Goal: Check status: Check status

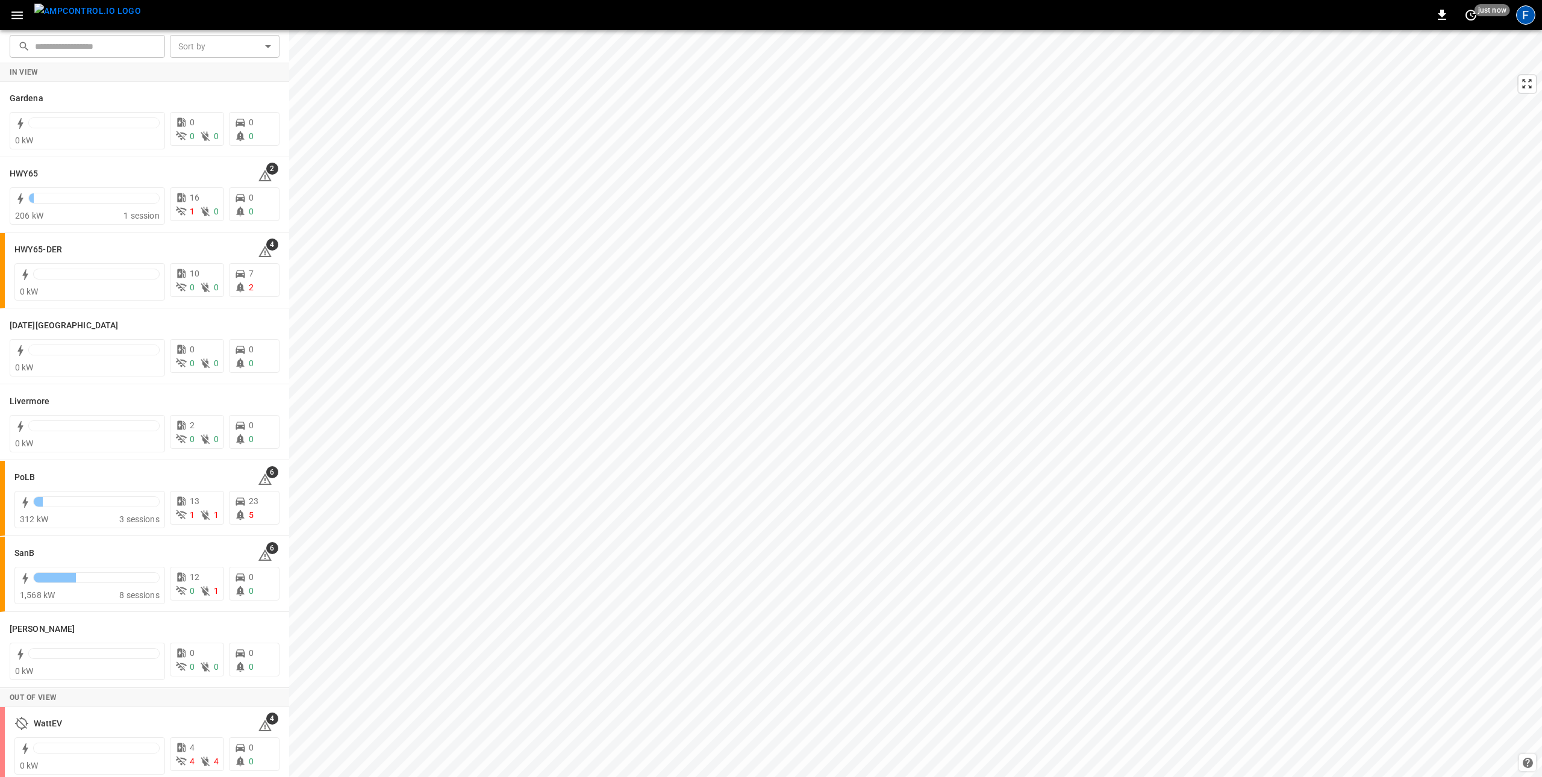
click at [1180, 21] on div "F" at bounding box center [1525, 14] width 19 height 19
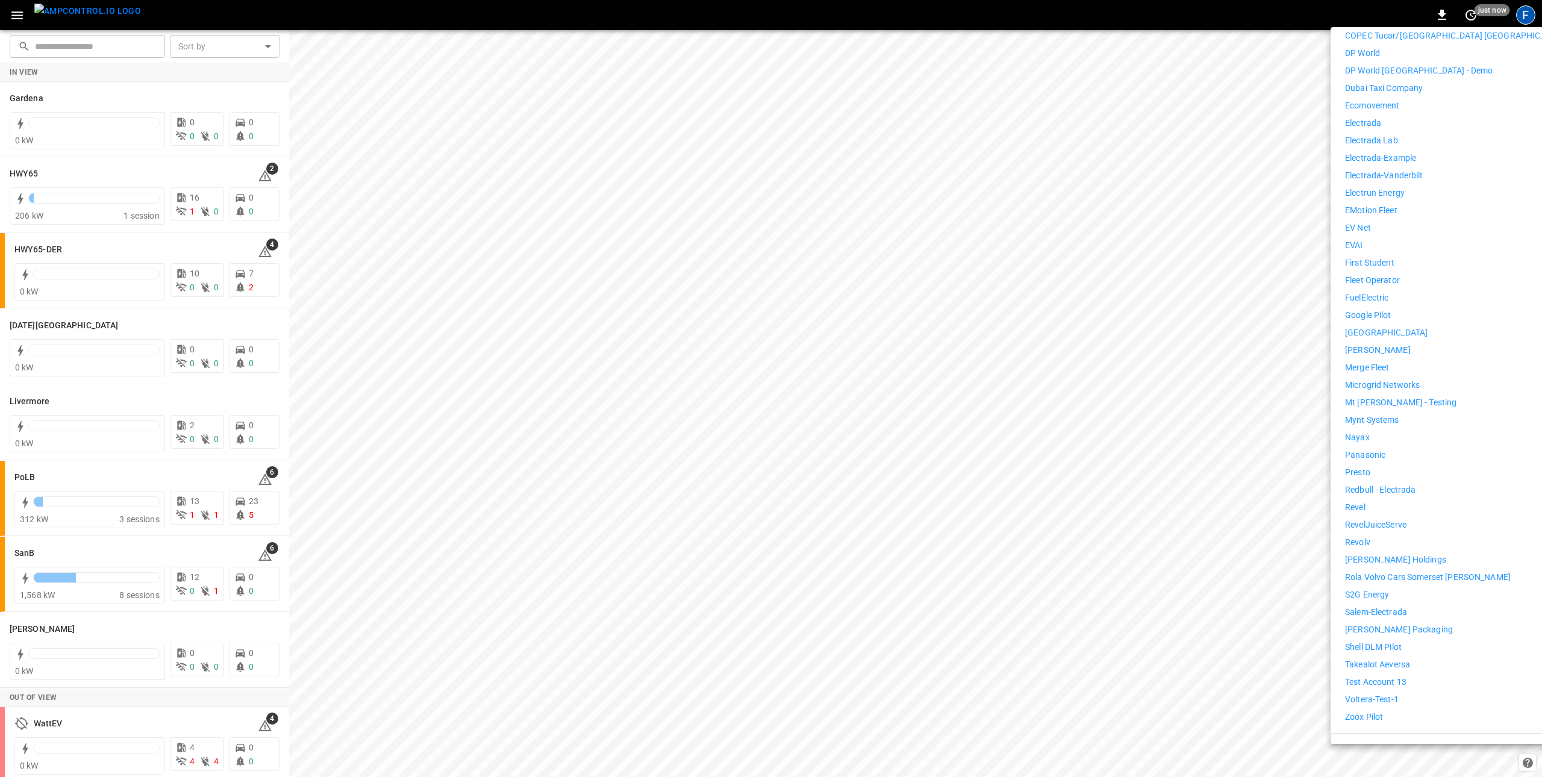
scroll to position [499, 0]
click at [1180, 544] on p "[PERSON_NAME] Holdings" at bounding box center [1395, 550] width 101 height 13
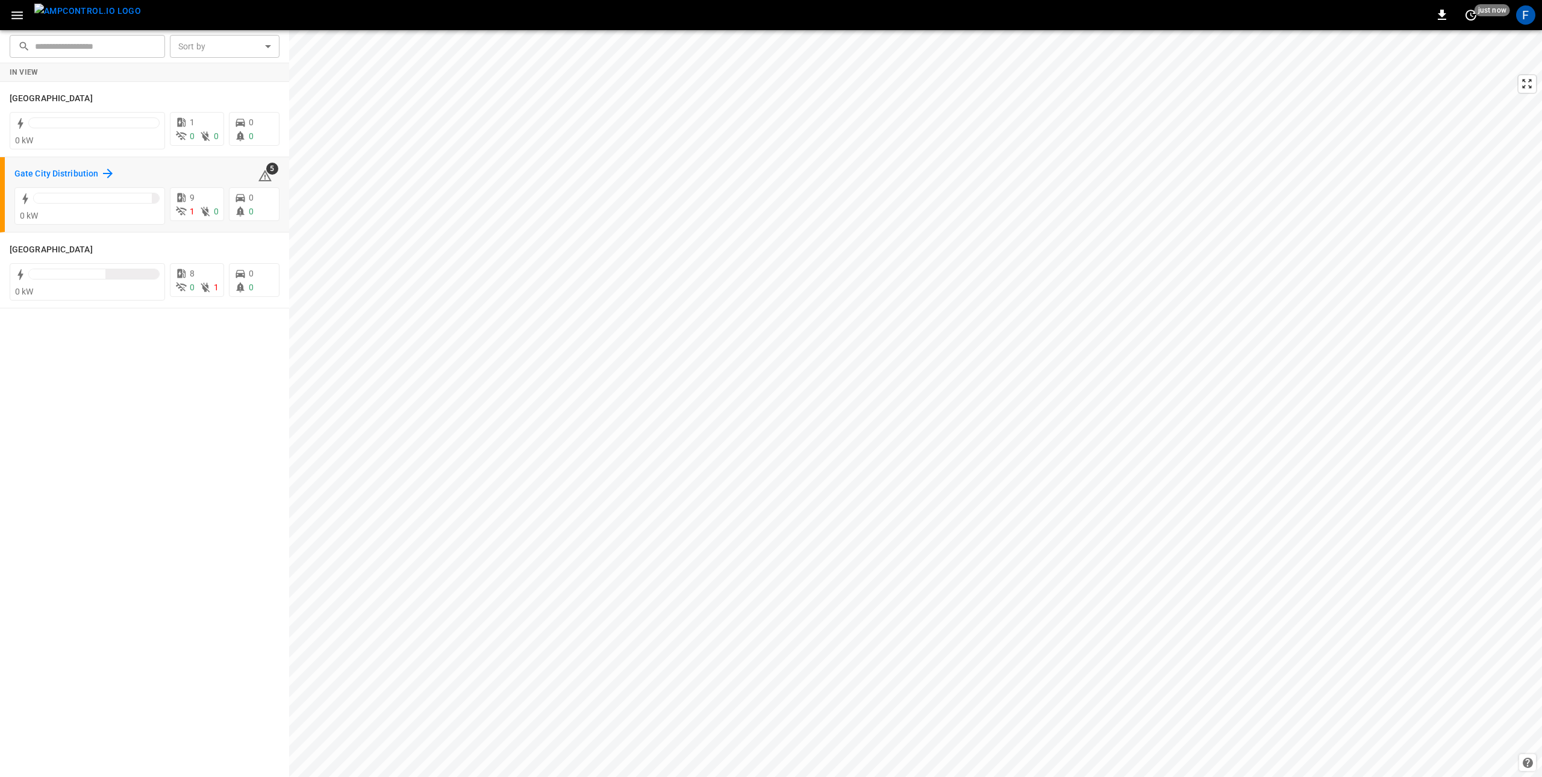
click at [60, 169] on h6 "Gate City Distribution" at bounding box center [56, 173] width 84 height 13
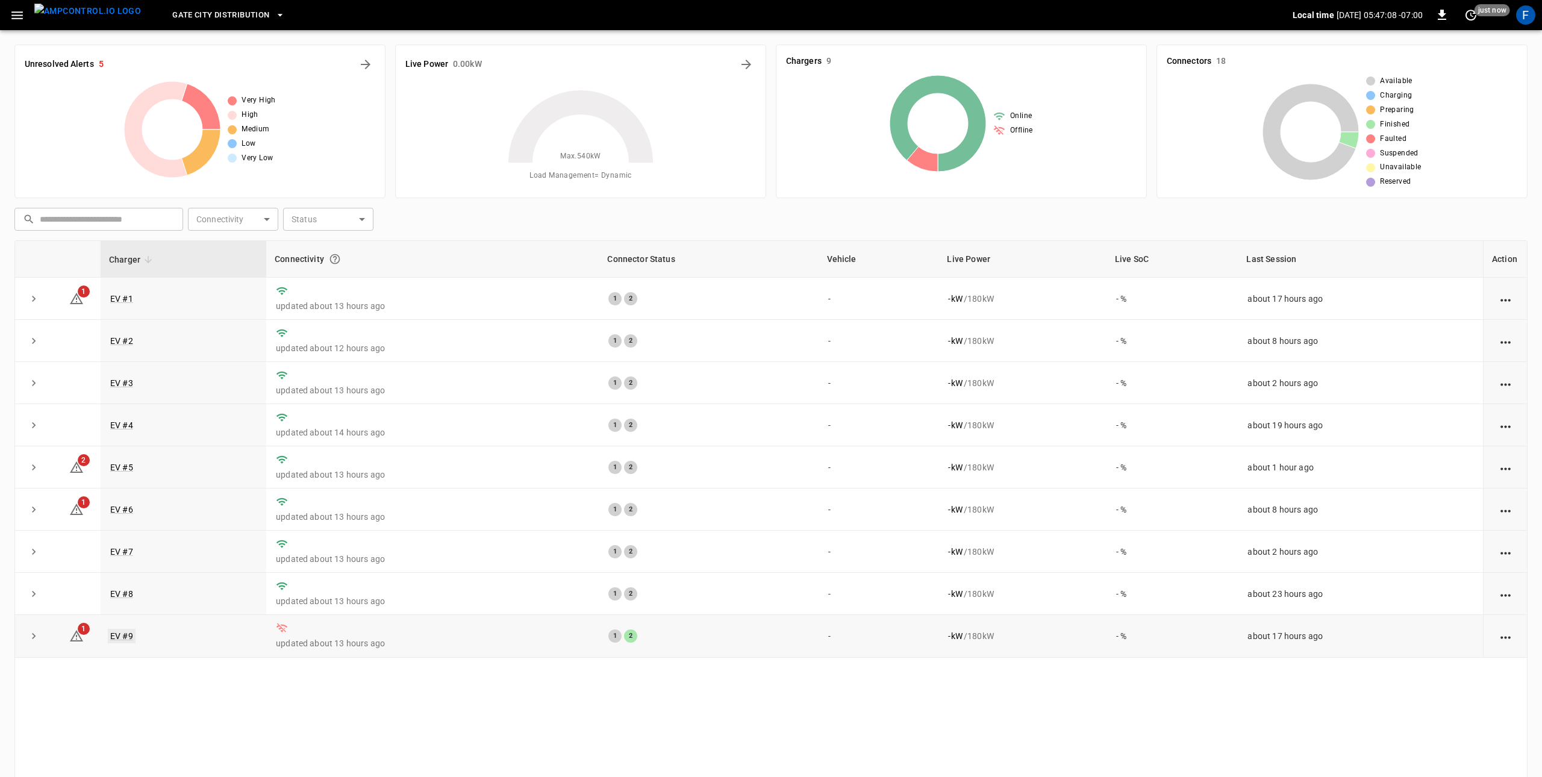
click at [117, 643] on link "EV #9" at bounding box center [122, 636] width 28 height 14
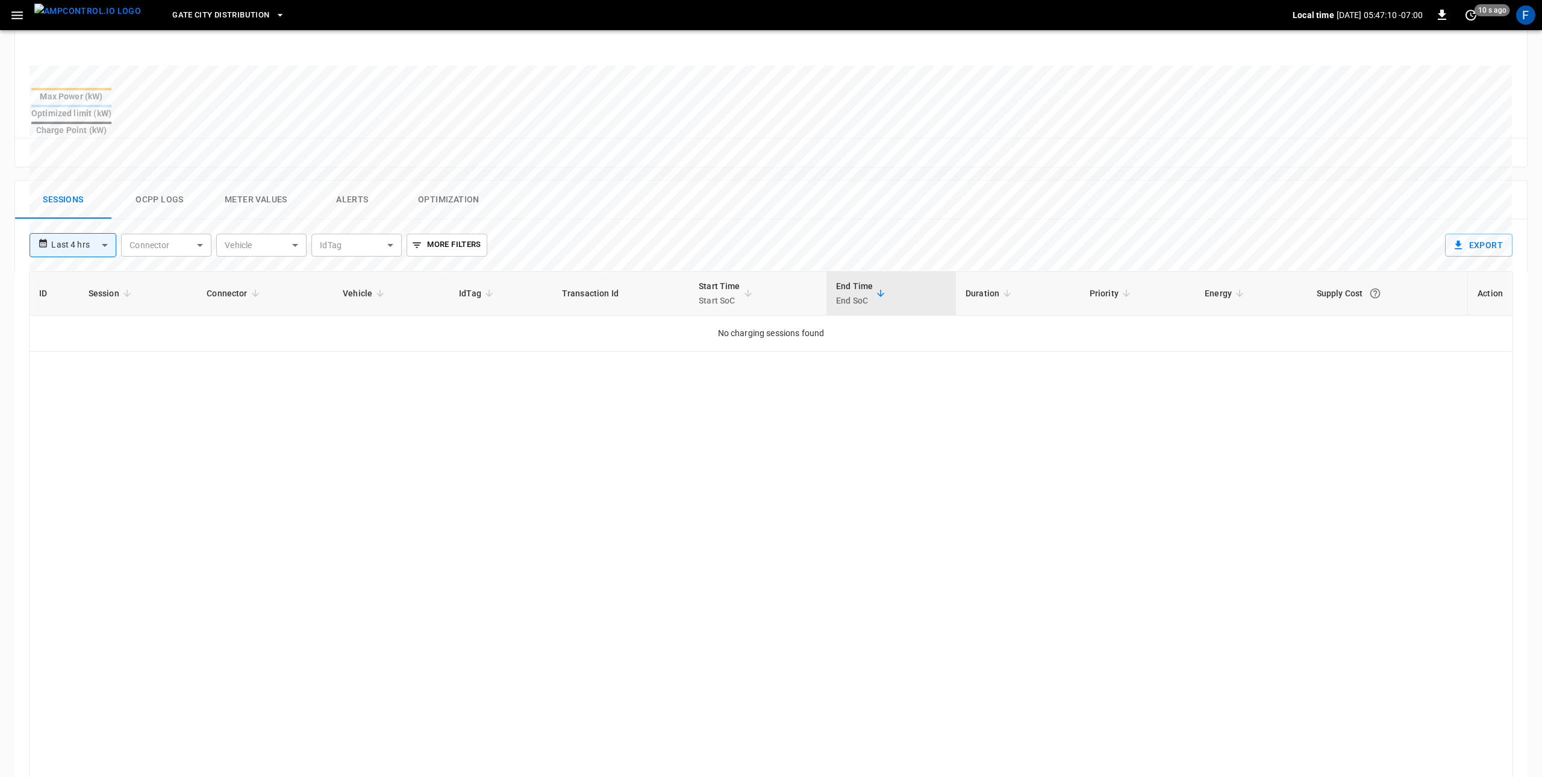
scroll to position [511, 0]
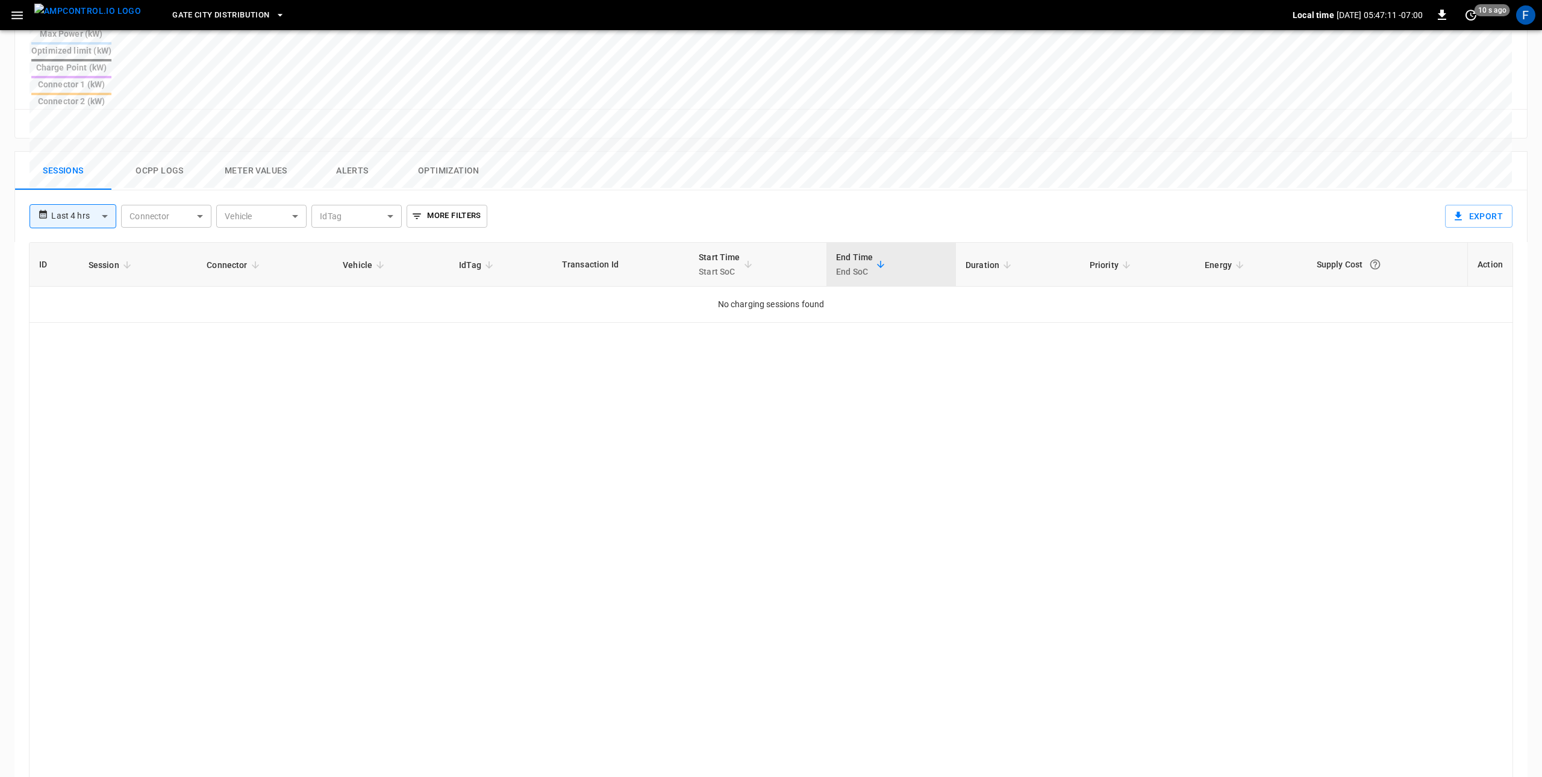
click at [151, 152] on button "Ocpp logs" at bounding box center [159, 171] width 96 height 39
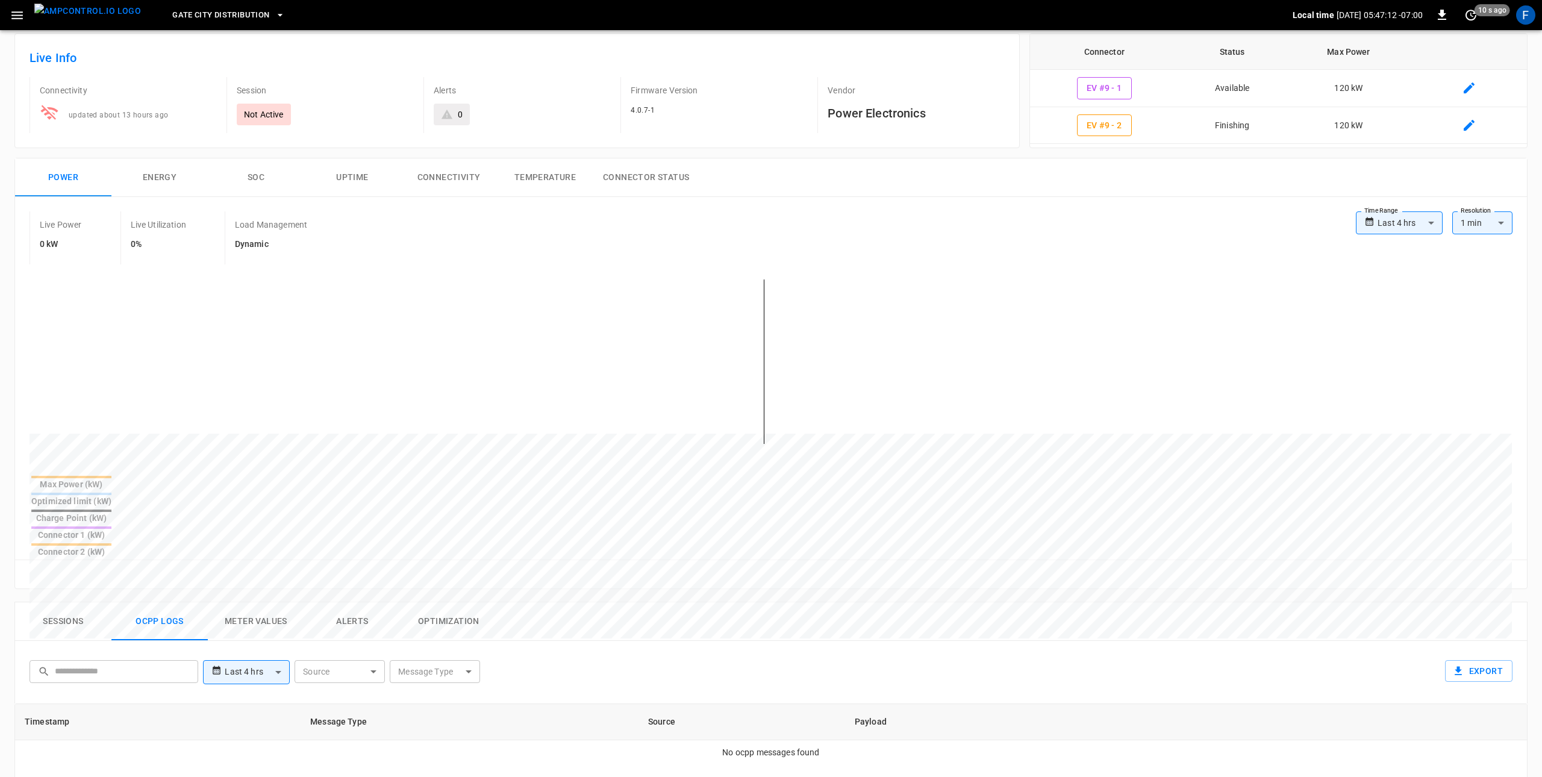
scroll to position [0, 0]
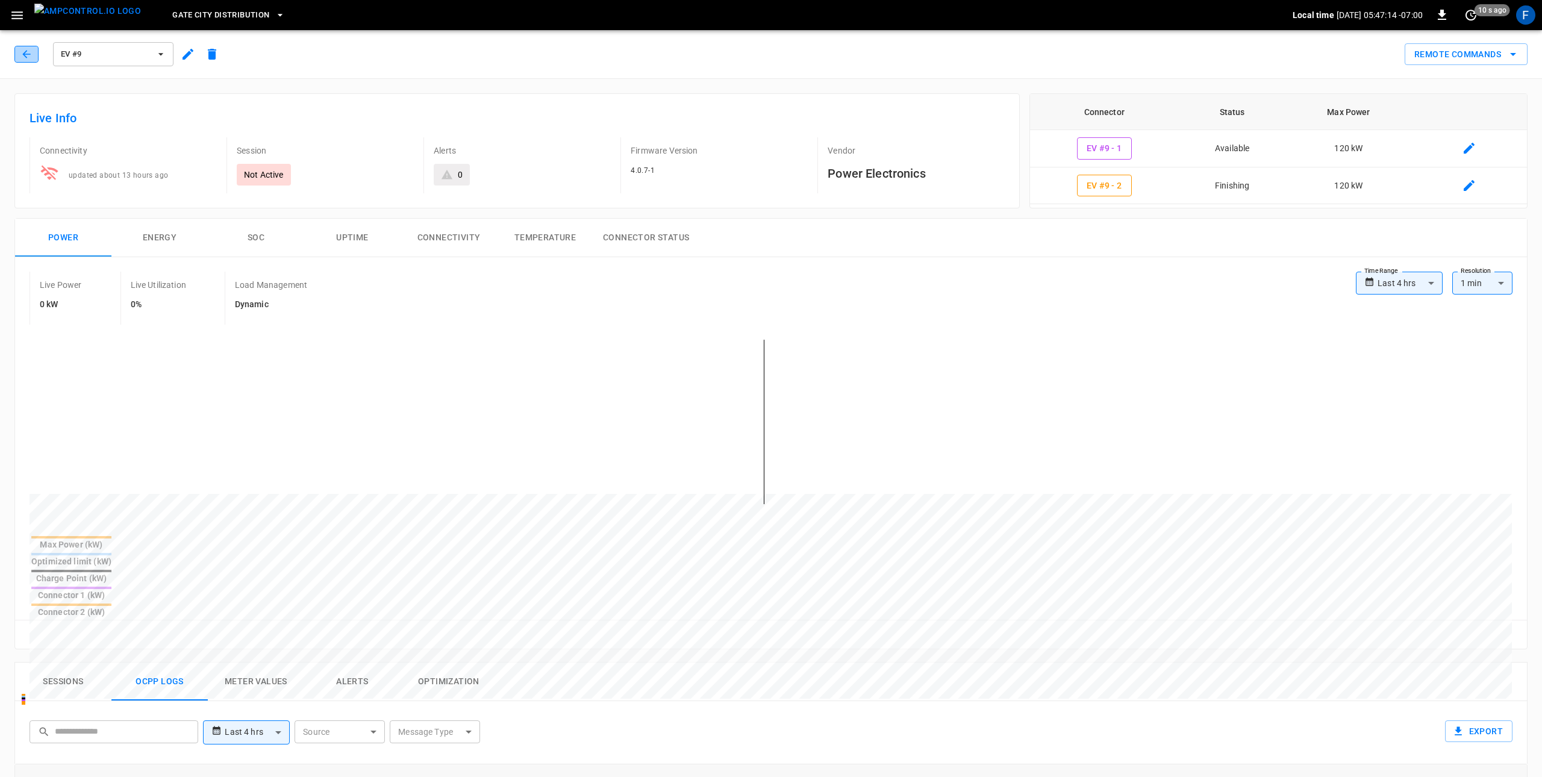
click at [32, 55] on icon "button" at bounding box center [26, 54] width 12 height 12
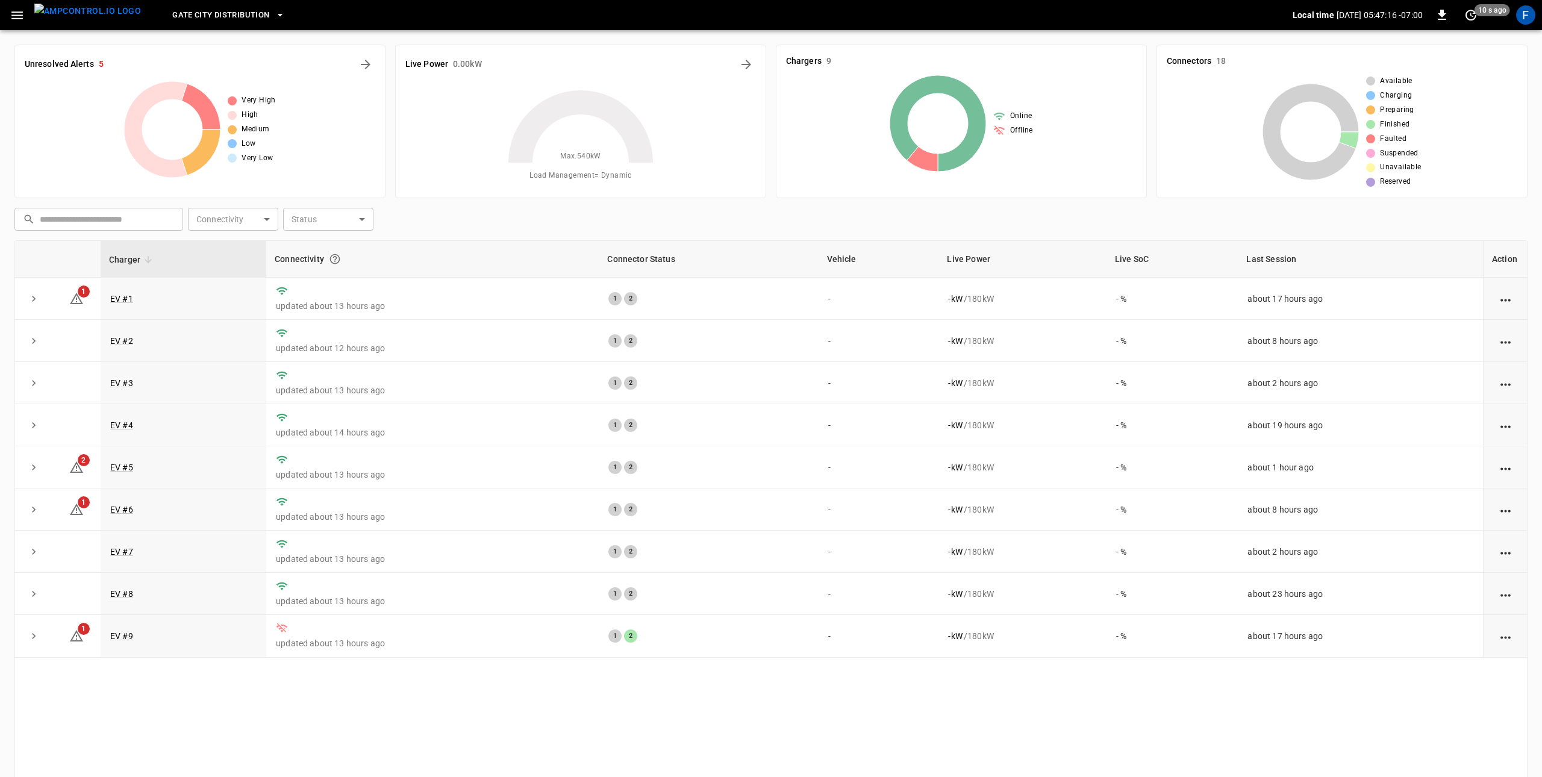
click at [184, 18] on span "Gate City Distribution" at bounding box center [220, 15] width 97 height 14
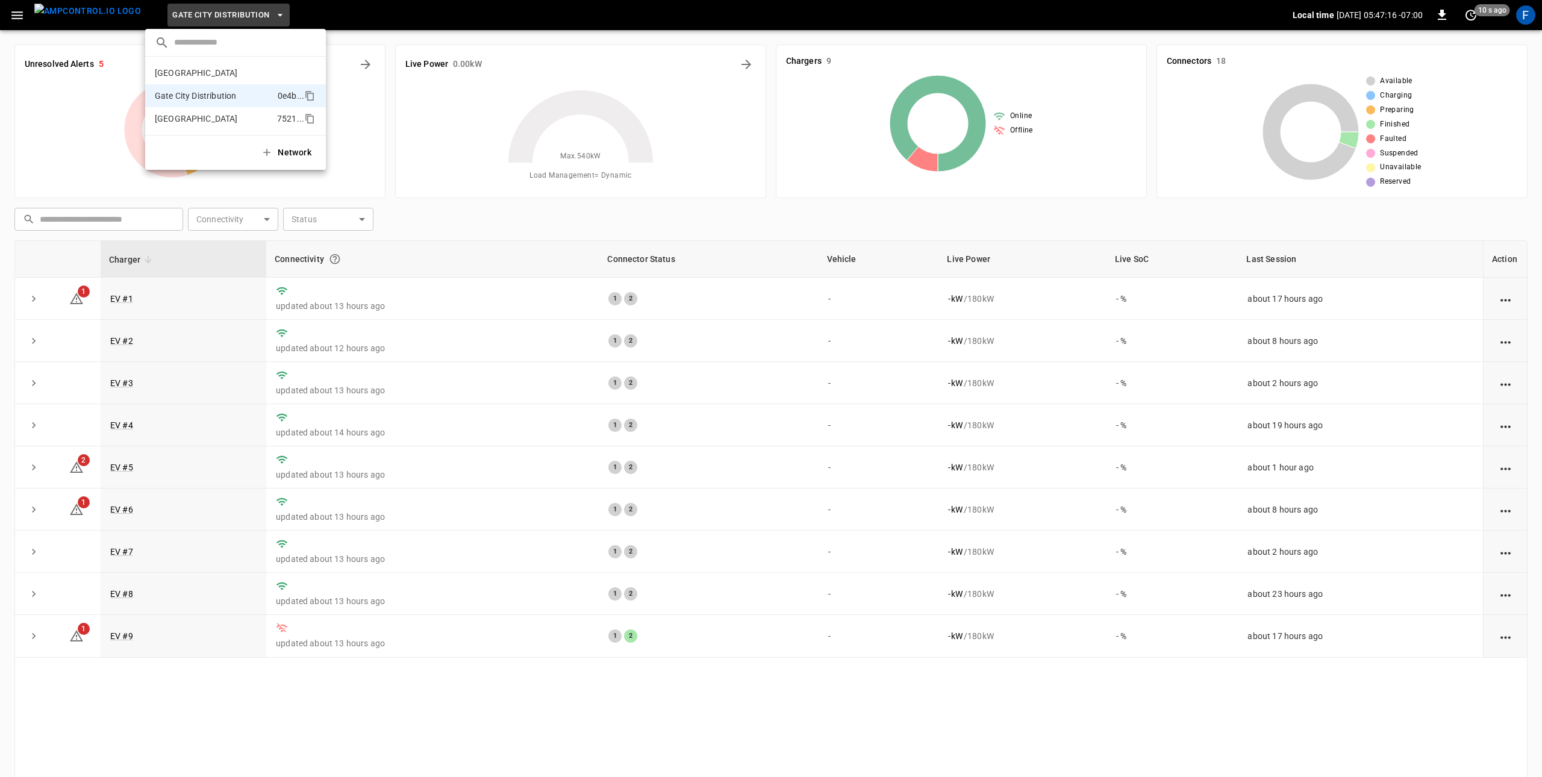
click at [204, 113] on p "[GEOGRAPHIC_DATA]" at bounding box center [213, 119] width 117 height 12
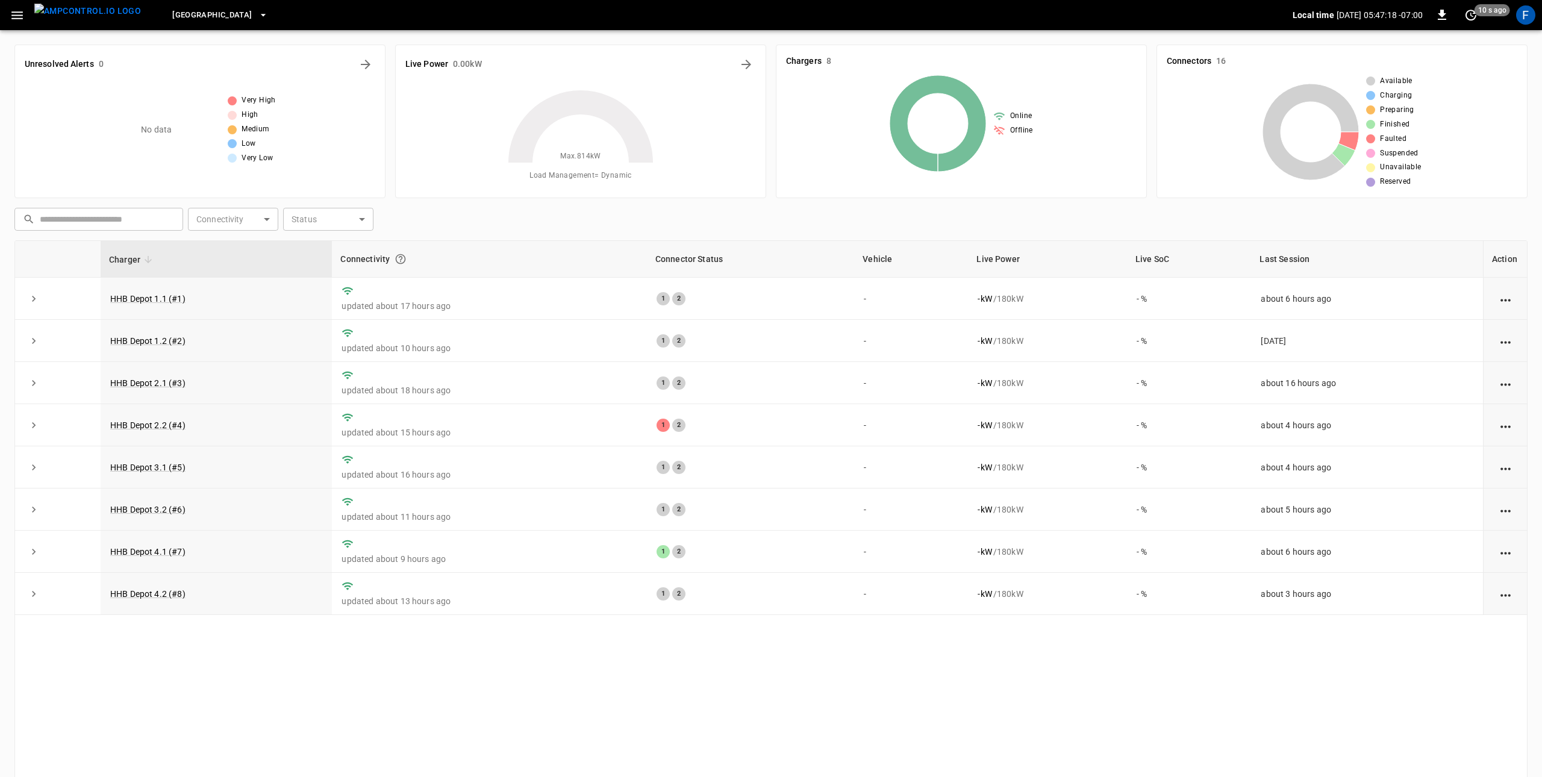
click at [181, 4] on button "[GEOGRAPHIC_DATA]" at bounding box center [219, 15] width 105 height 23
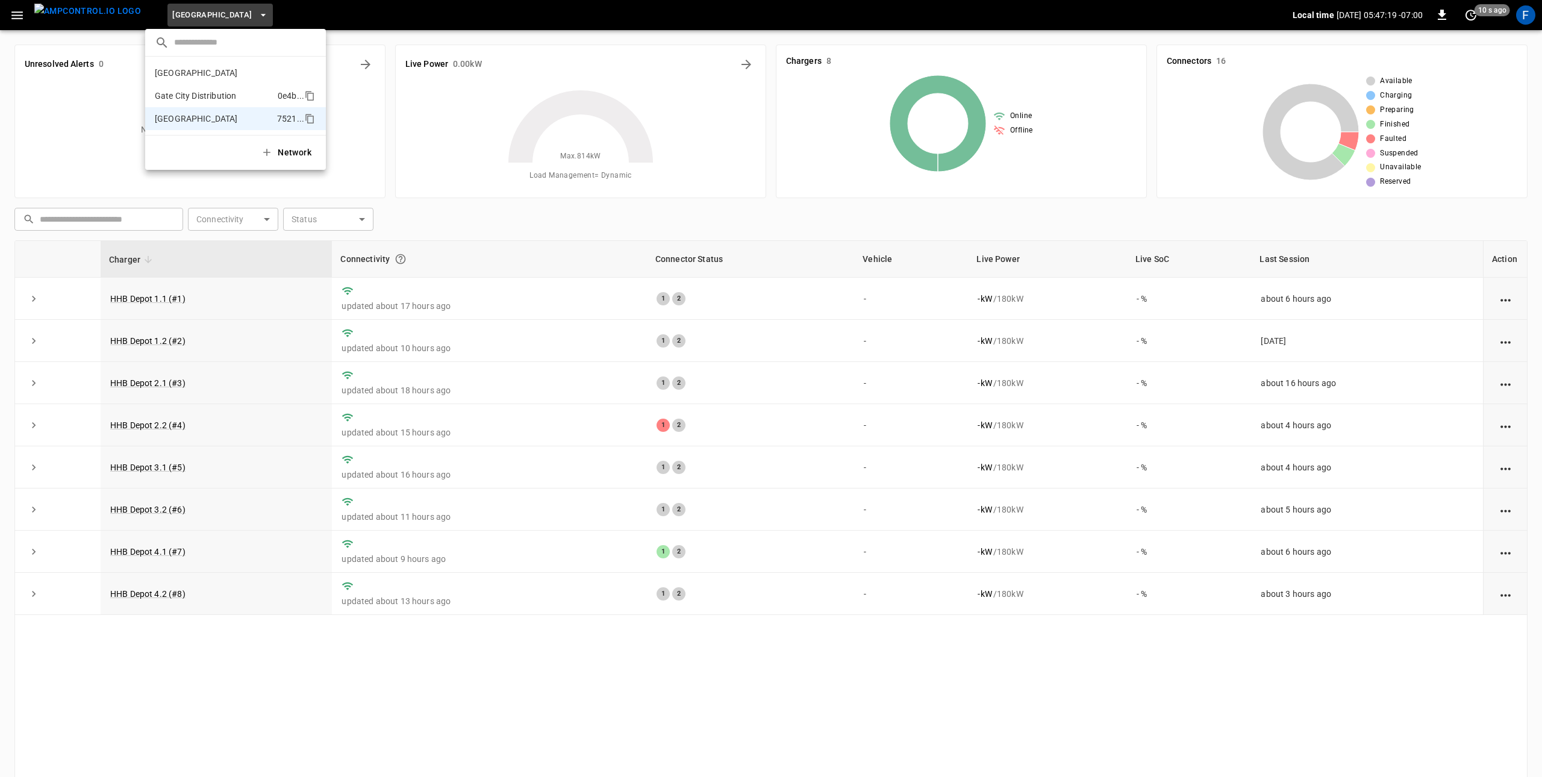
click at [182, 90] on p "Gate City Distribution" at bounding box center [214, 96] width 118 height 12
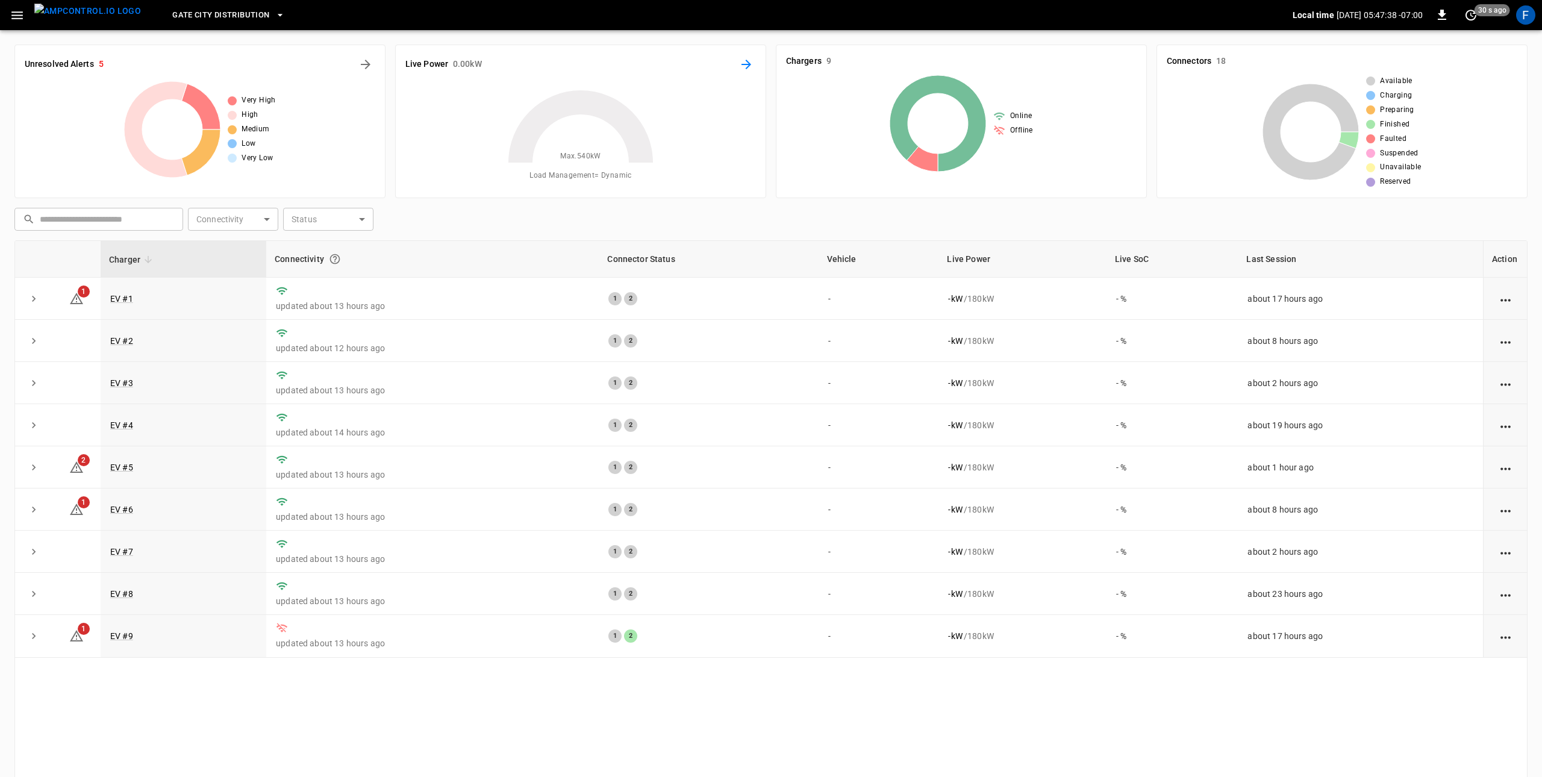
click at [748, 63] on icon "Energy Overview" at bounding box center [746, 65] width 10 height 10
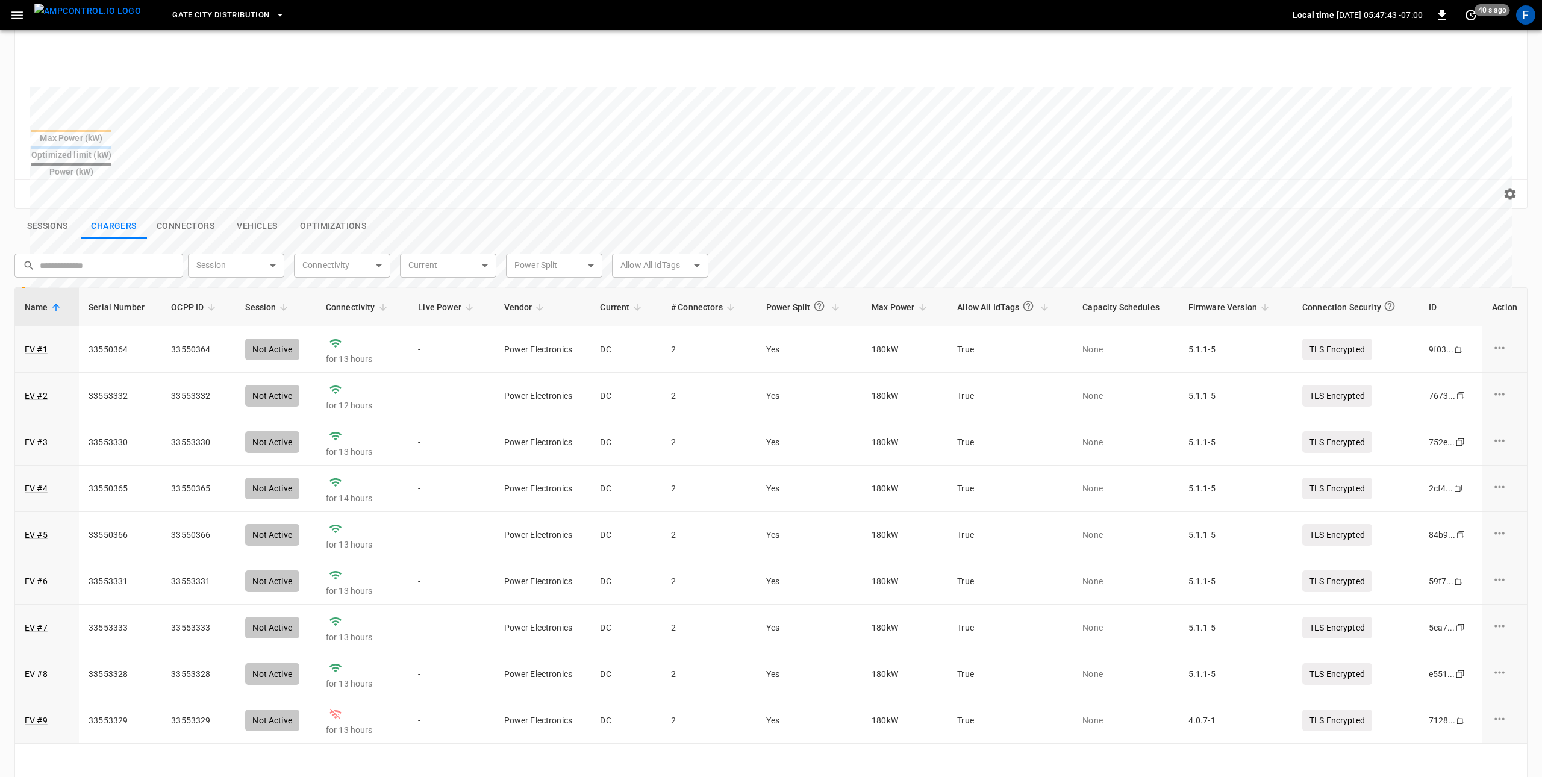
scroll to position [323, 0]
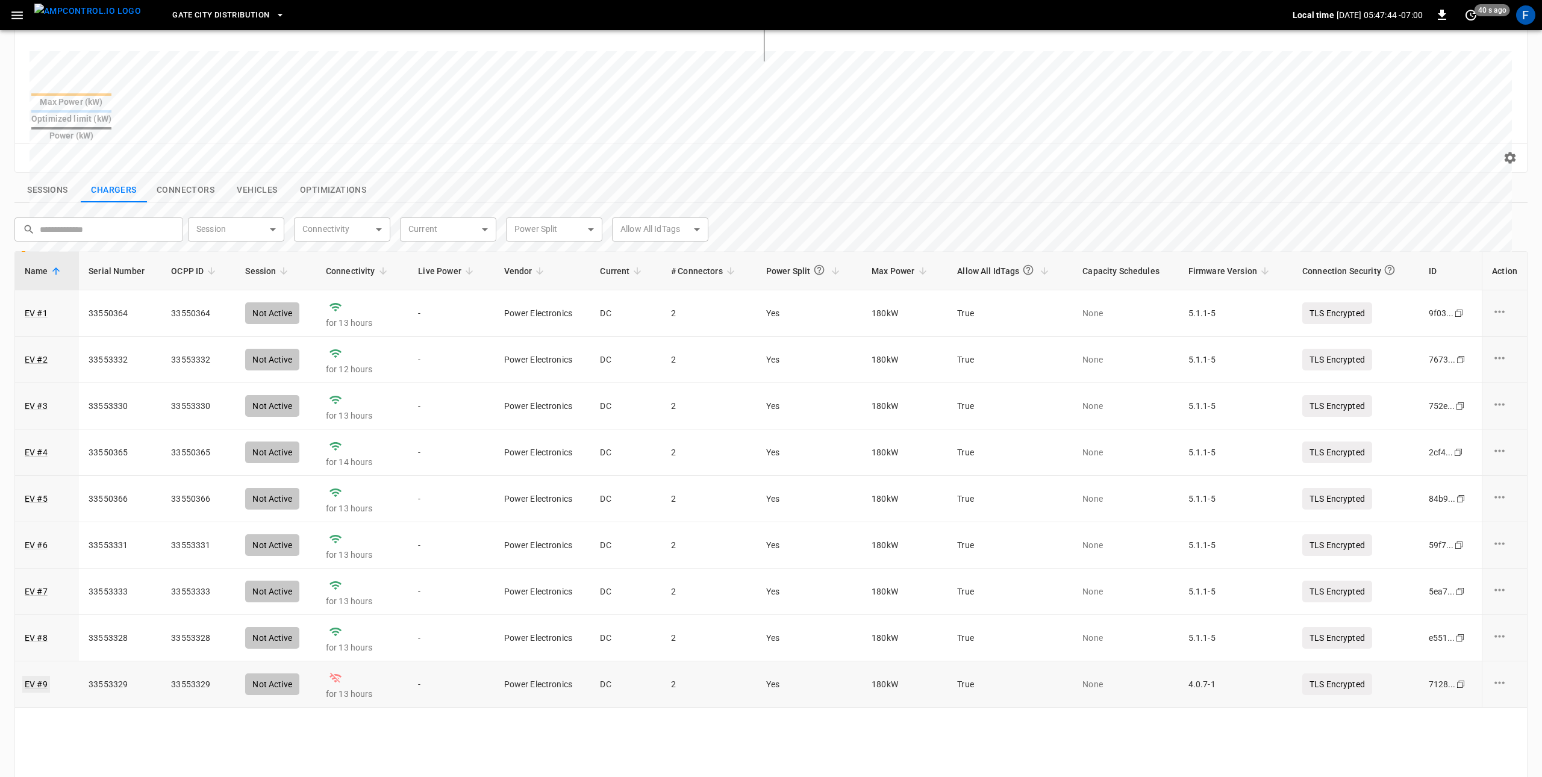
click at [37, 676] on link "EV #9" at bounding box center [36, 684] width 28 height 17
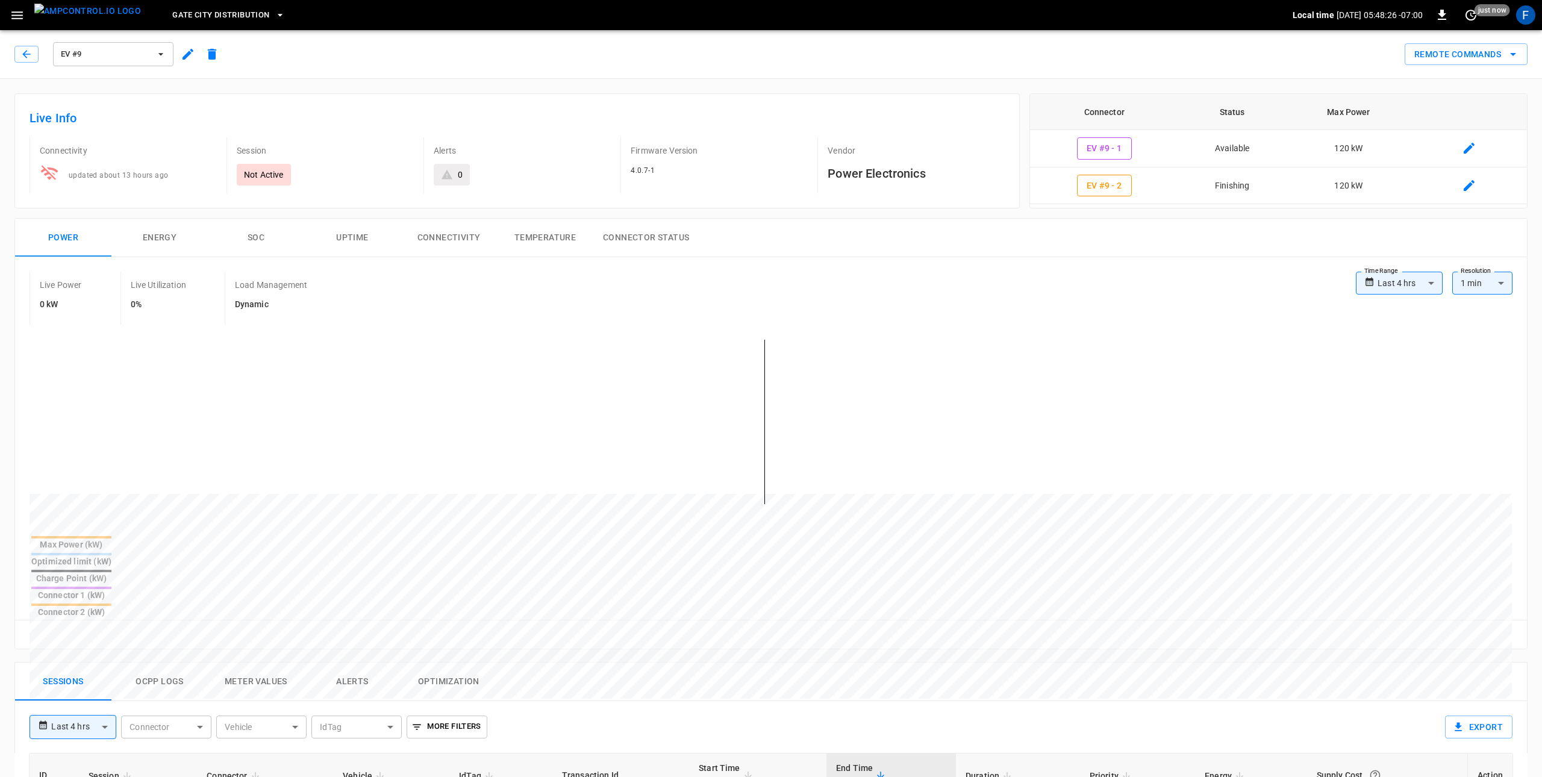
click at [160, 662] on button "Ocpp logs" at bounding box center [159, 681] width 96 height 39
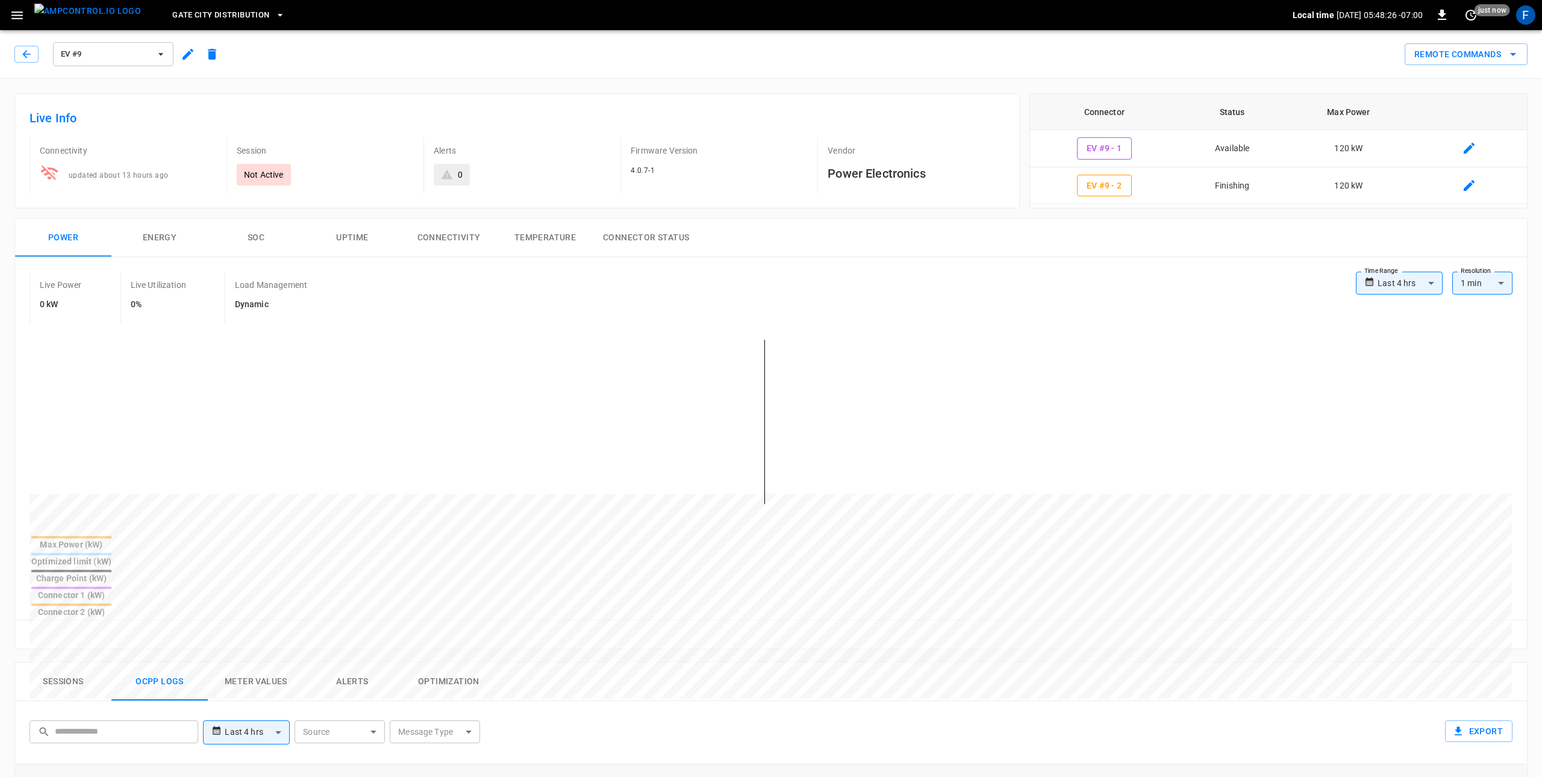
click at [269, 678] on body "**********" at bounding box center [771, 677] width 1542 height 1354
click at [263, 650] on li "Last 24 hrs" at bounding box center [246, 653] width 87 height 20
type input "**********"
click at [69, 18] on img "menu" at bounding box center [87, 11] width 107 height 15
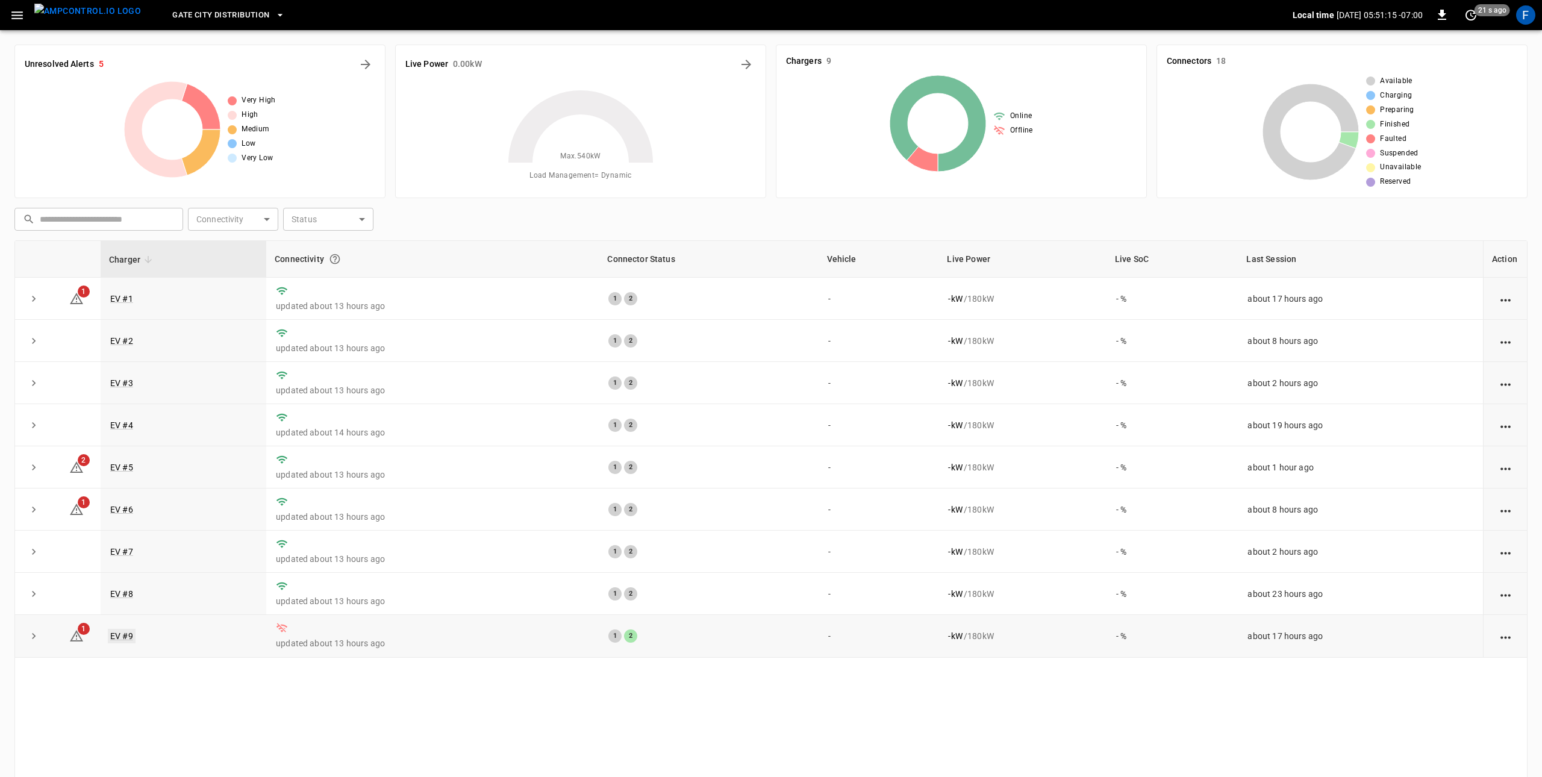
click at [117, 643] on link "EV #9" at bounding box center [122, 636] width 28 height 14
